Goal: Task Accomplishment & Management: Complete application form

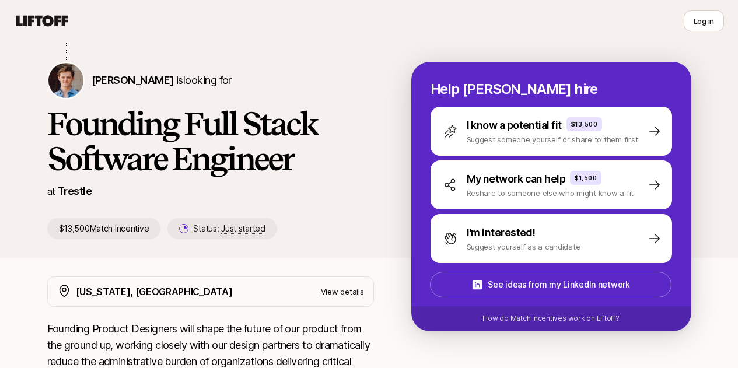
scroll to position [108, 0]
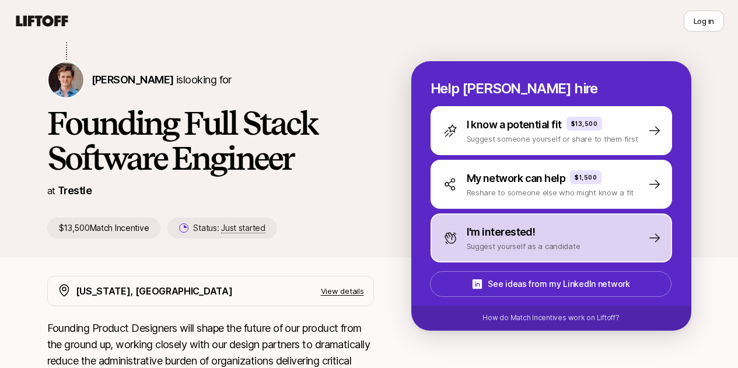
click at [549, 225] on div "I'm interested!" at bounding box center [524, 232] width 114 height 16
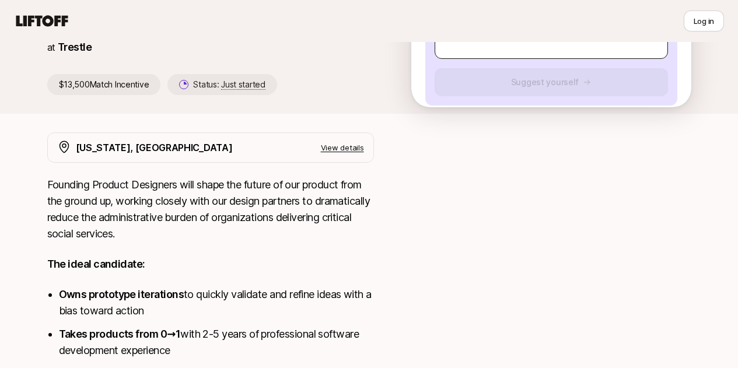
scroll to position [254, 0]
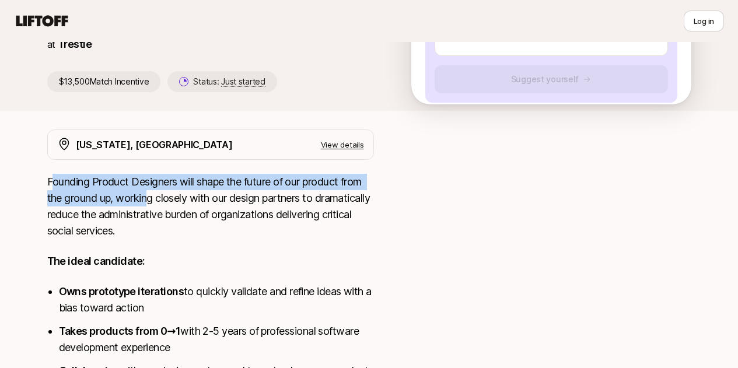
drag, startPoint x: 36, startPoint y: 180, endPoint x: 115, endPoint y: 205, distance: 83.6
click at [115, 205] on p "Founding Product Designers will shape the future of our product from the ground…" at bounding box center [210, 206] width 327 height 65
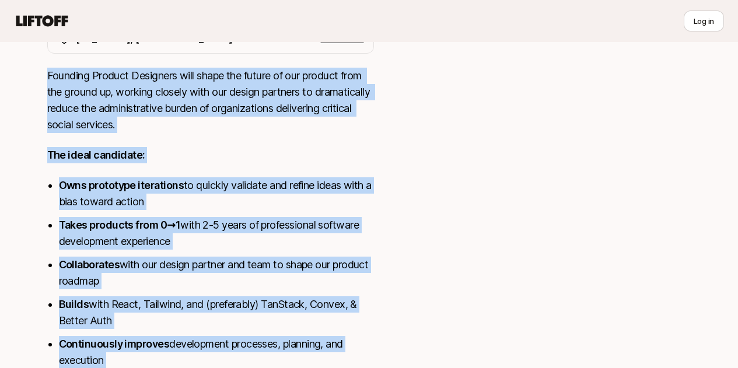
scroll to position [466, 0]
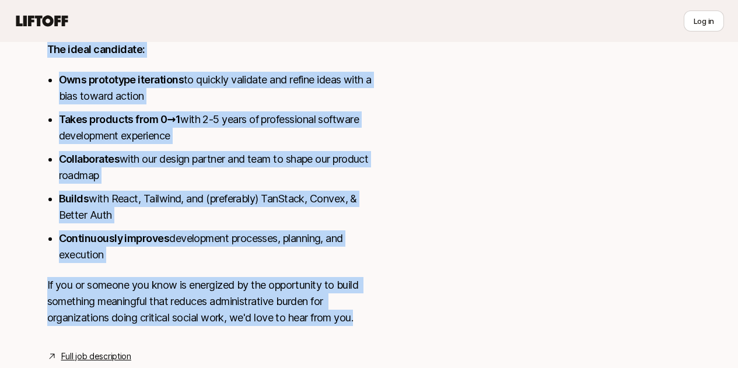
drag, startPoint x: 35, startPoint y: 180, endPoint x: 298, endPoint y: 290, distance: 285.0
click at [298, 290] on div "Founding Product Designers will shape the future of our product from the ground…" at bounding box center [210, 151] width 327 height 378
copy div "Founding Product Designers will shape the future of our product from the ground…"
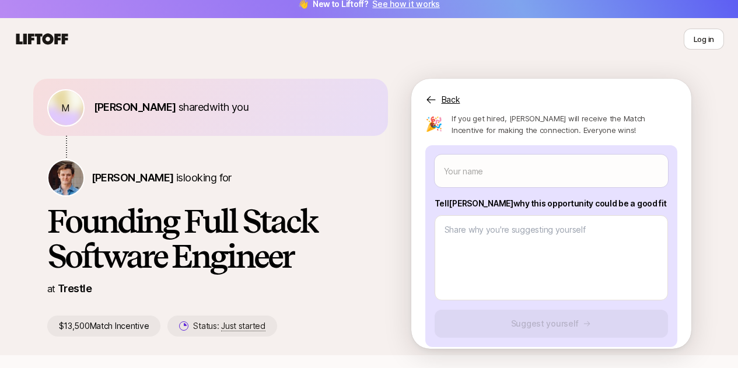
scroll to position [0, 0]
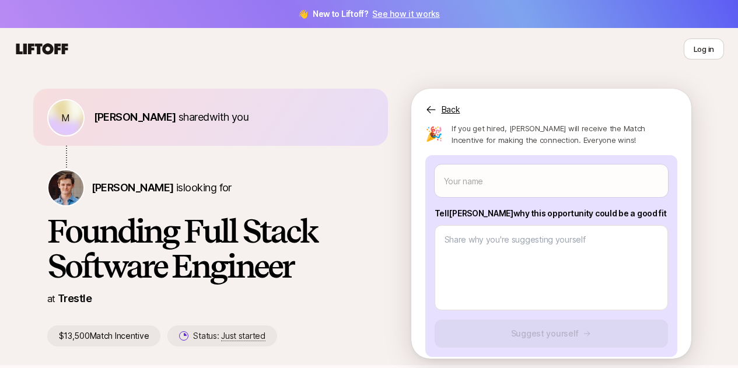
click at [509, 206] on p "Tell [PERSON_NAME] why this opportunity could be a good fit" at bounding box center [551, 213] width 233 height 14
copy p "Tell [PERSON_NAME] why this opportunity could be a good fit"
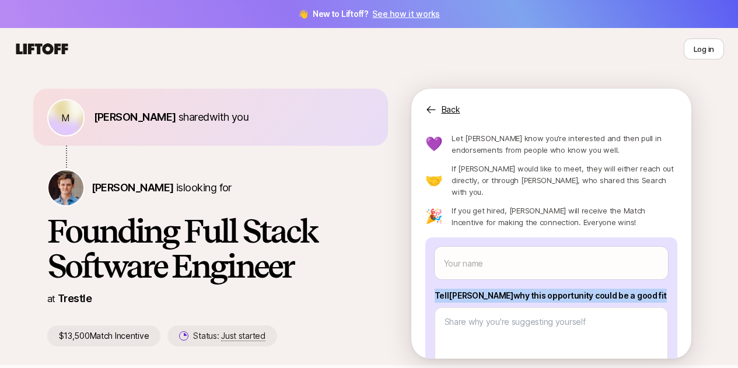
scroll to position [36, 0]
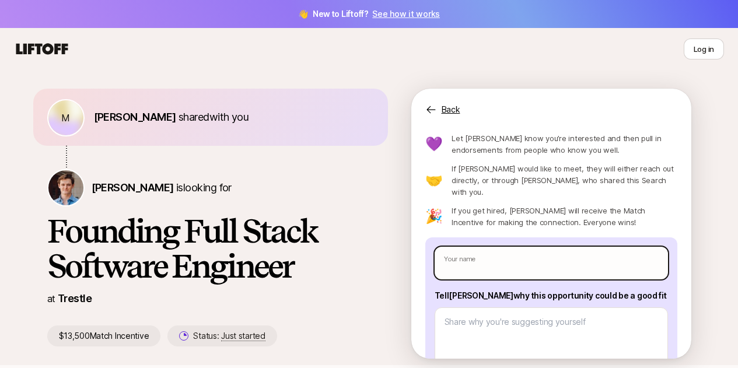
click at [495, 250] on input "text" at bounding box center [551, 263] width 233 height 33
type textarea "x"
type input "A"
type textarea "x"
type input "Ar"
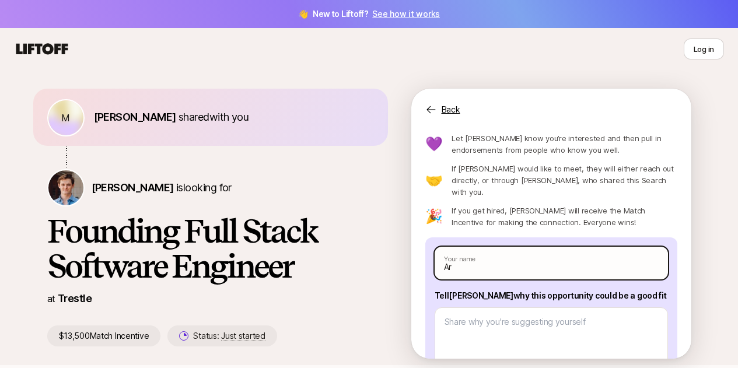
type textarea "x"
type input "Are"
type textarea "x"
type input "[PERSON_NAME]"
type textarea "x"
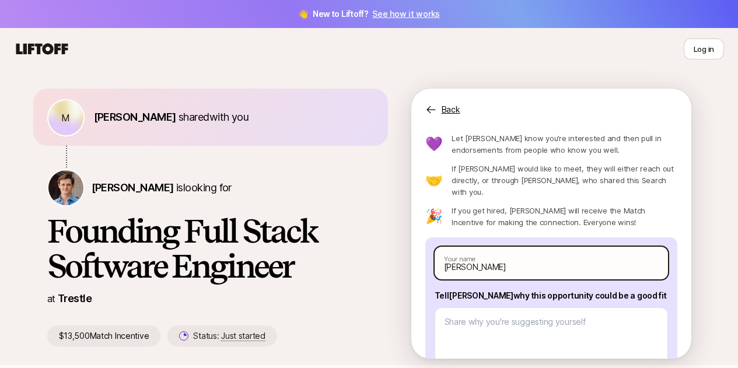
type input "[PERSON_NAME]"
type textarea "x"
type input "[PERSON_NAME]"
type textarea "x"
type input "[PERSON_NAME] M"
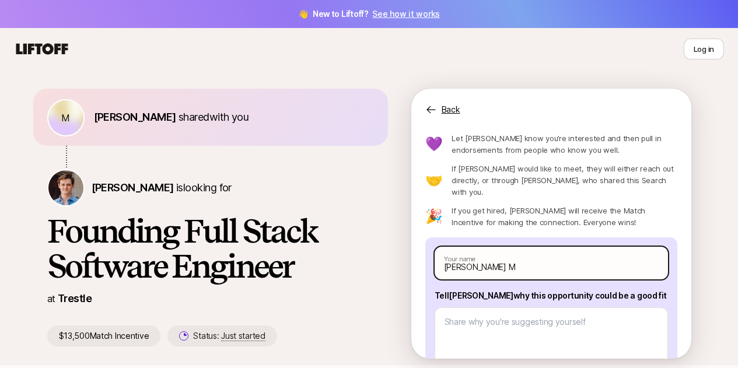
type textarea "x"
type input "[PERSON_NAME] Ma"
type textarea "x"
type input "[PERSON_NAME] Mar"
type textarea "x"
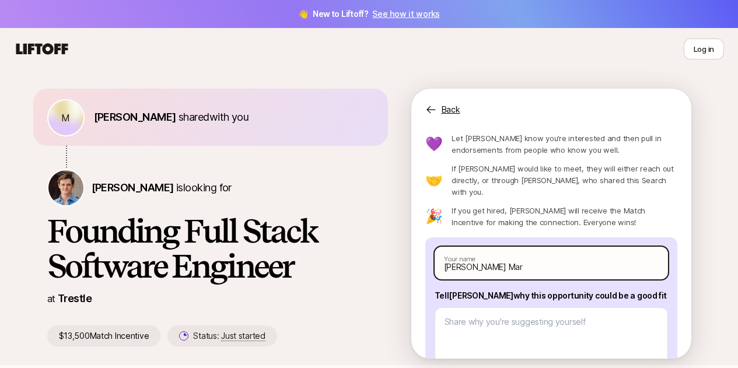
type input "[PERSON_NAME] Mart"
type textarea "x"
type input "[PERSON_NAME]"
type textarea "x"
type input "[PERSON_NAME]"
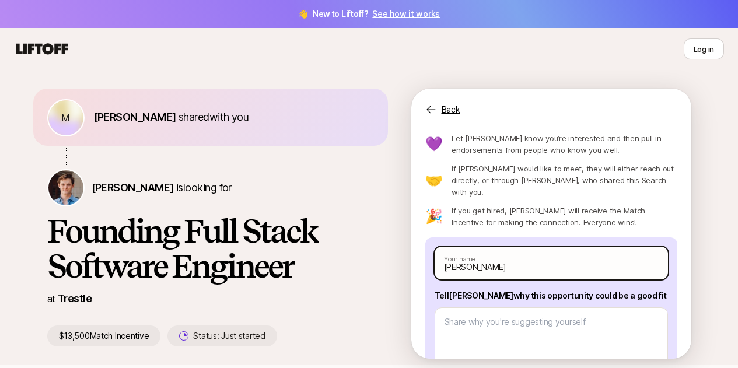
type textarea "x"
type input "[PERSON_NAME]"
type textarea "x"
type input "[PERSON_NAME]"
type textarea "x"
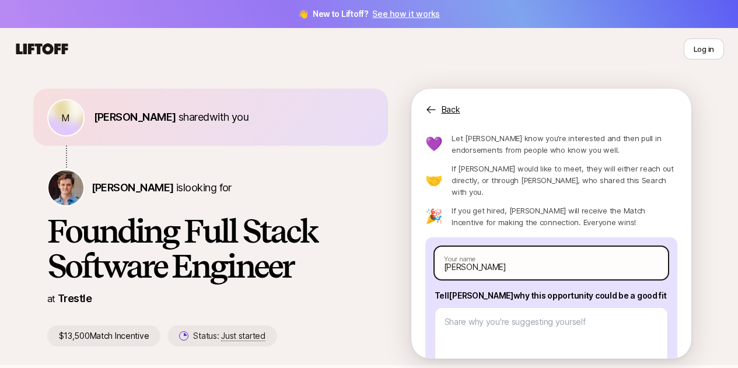
type input "[PERSON_NAME]"
type textarea "x"
type input "[PERSON_NAME]"
type textarea "x"
type input "[PERSON_NAME]"
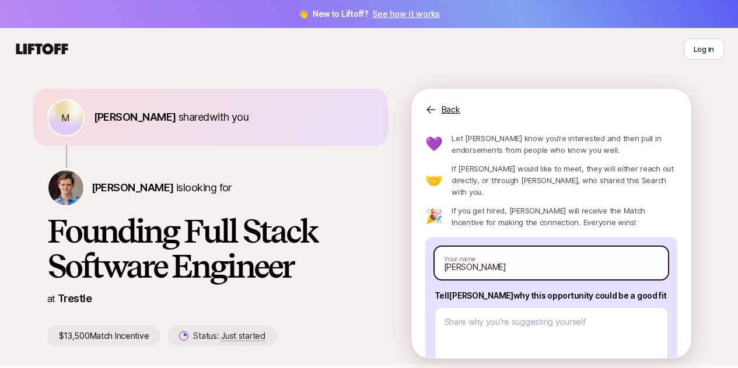
type textarea "x"
type input "[PERSON_NAME]"
type textarea "x"
type input "[PERSON_NAME] Garc"
type textarea "x"
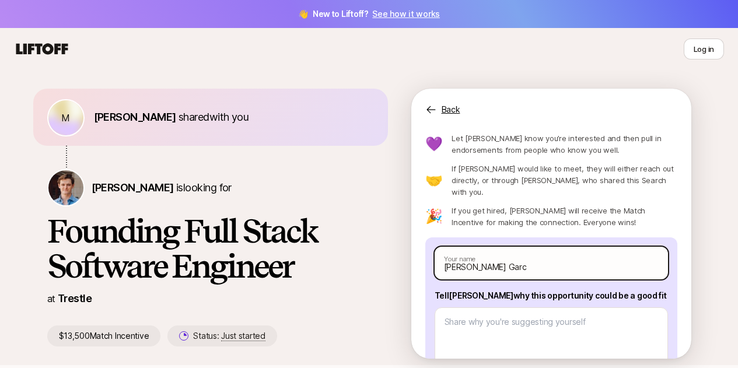
type input "[PERSON_NAME]"
type textarea "x"
type input "[PERSON_NAME]"
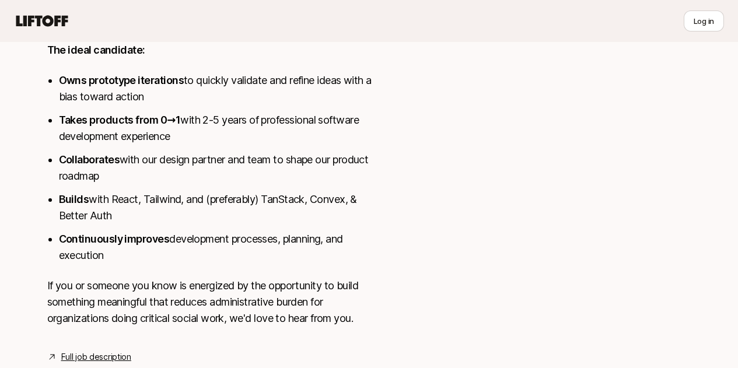
scroll to position [466, 0]
click at [76, 349] on link "Full job description" at bounding box center [96, 356] width 70 height 14
